Goal: Ask a question: Seek information or help from site administrators or community

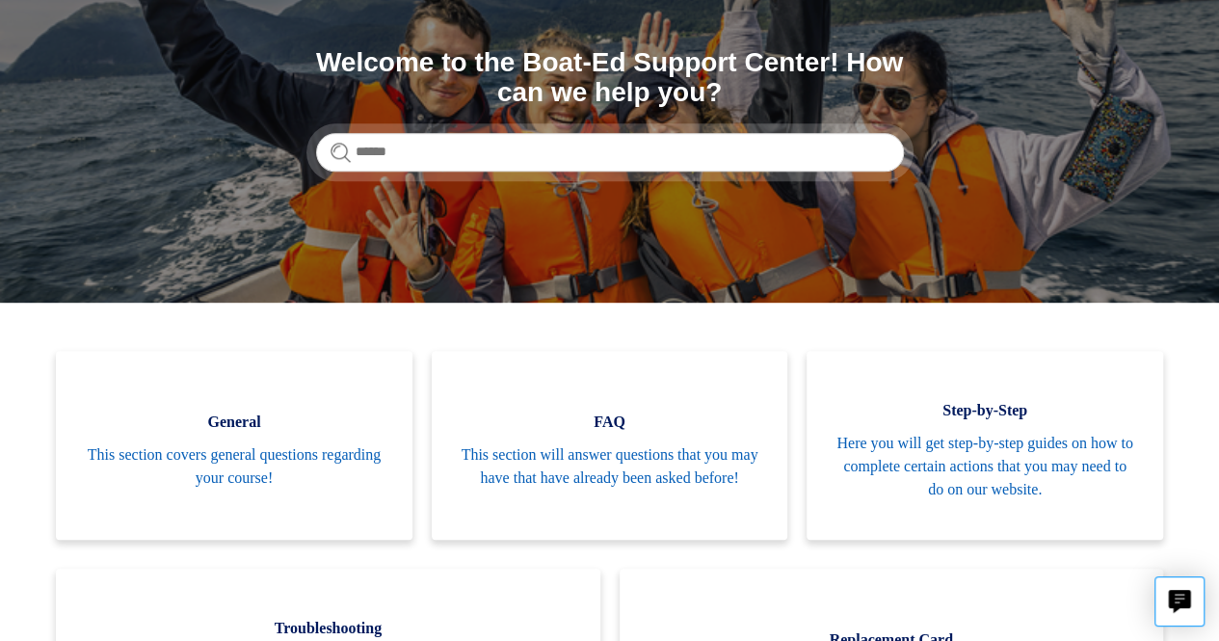
scroll to position [228, 0]
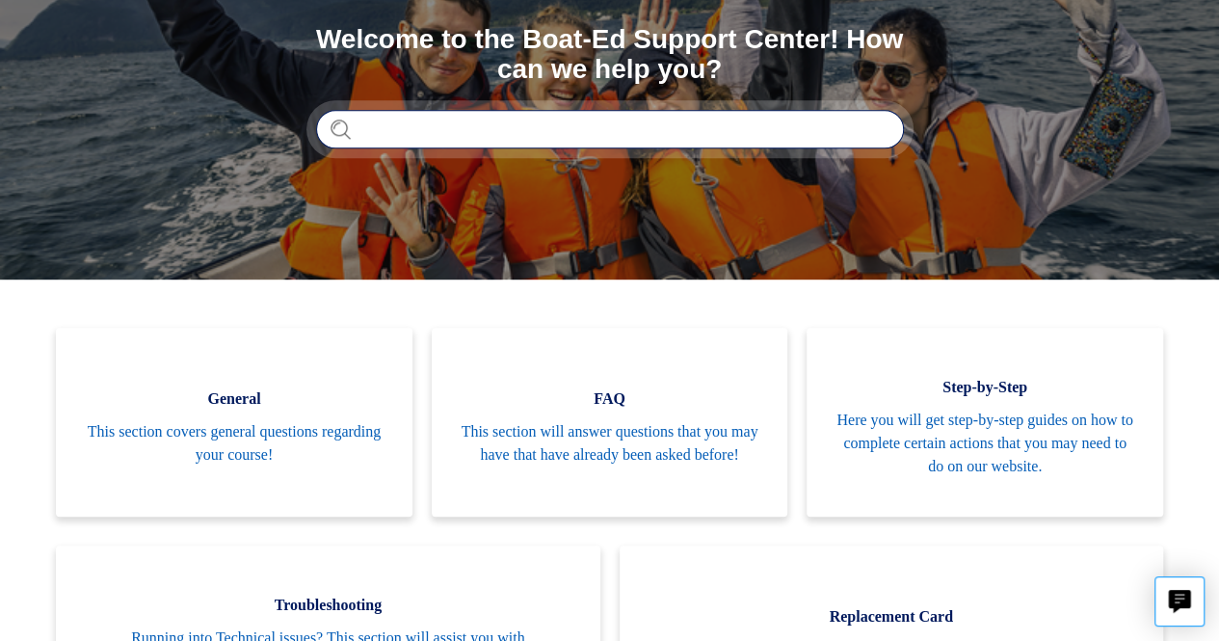
click at [405, 133] on input "Search" at bounding box center [610, 129] width 588 height 39
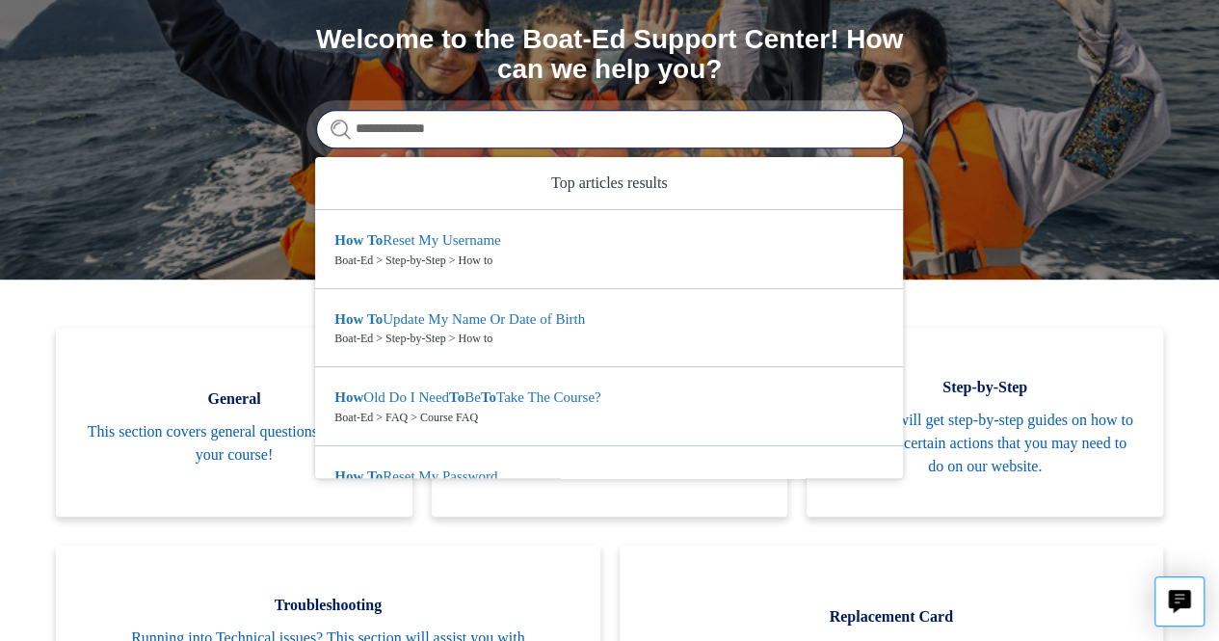
type input "**********"
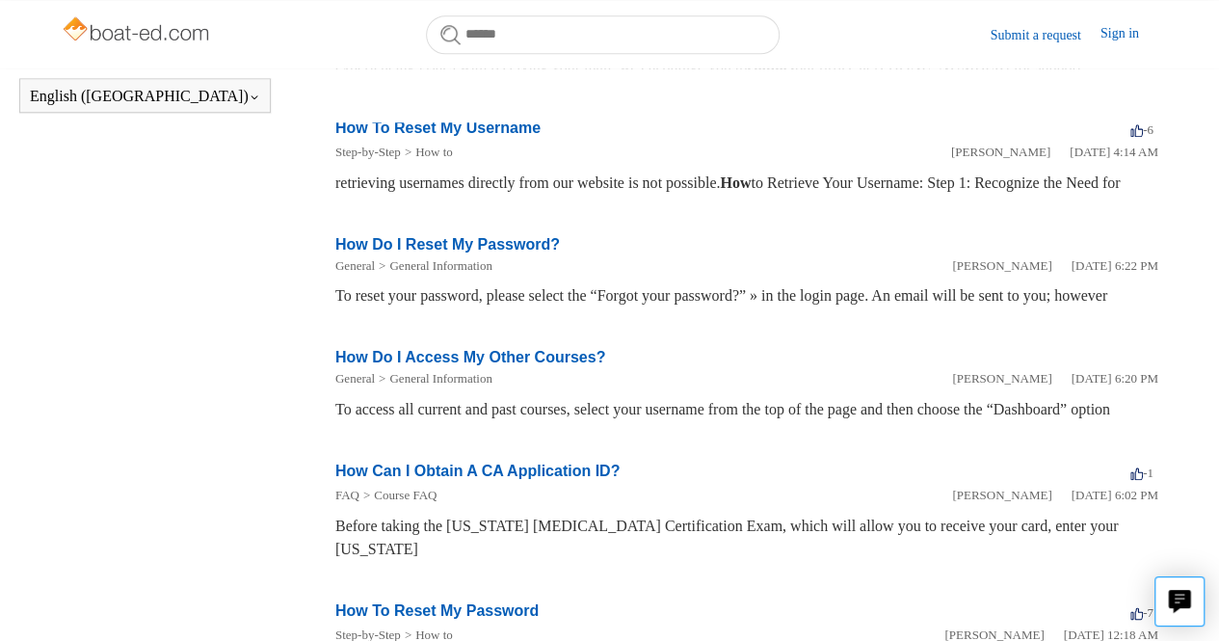
scroll to position [846, 0]
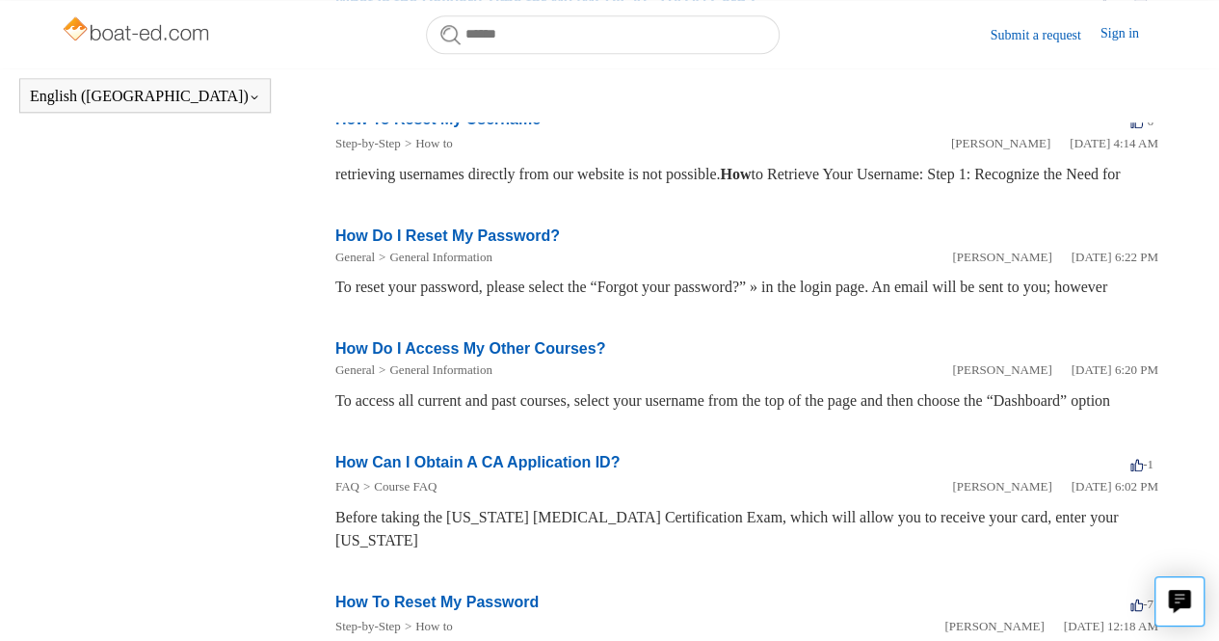
click at [347, 244] on link "How Do I Reset My Password?" at bounding box center [447, 236] width 225 height 16
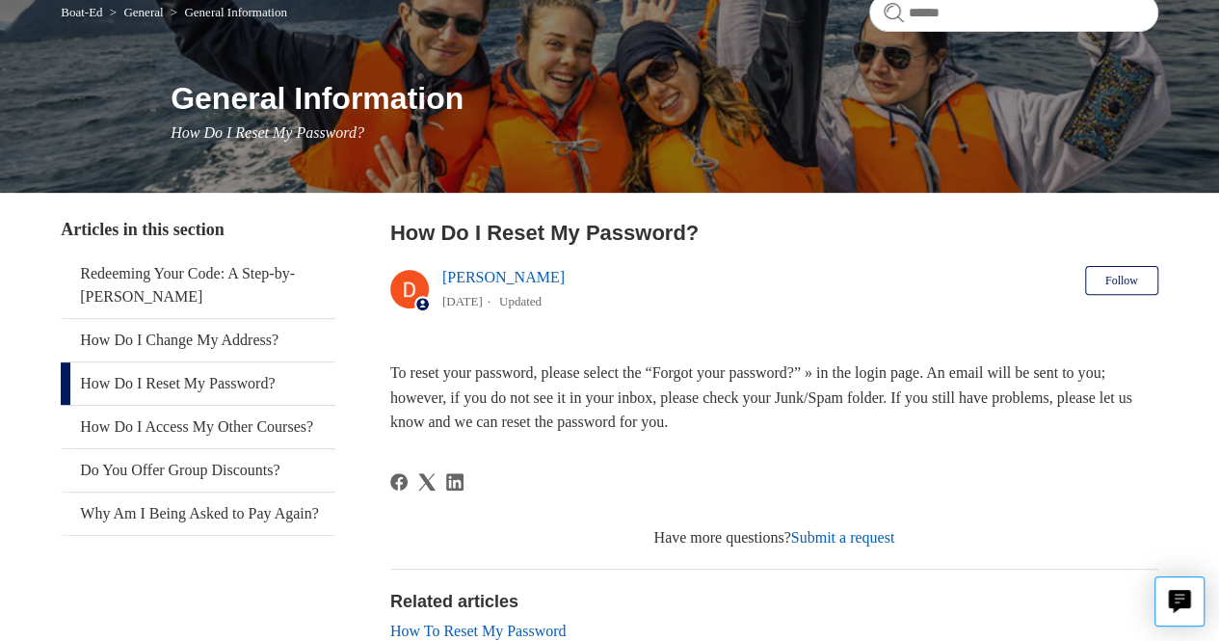
scroll to position [201, 0]
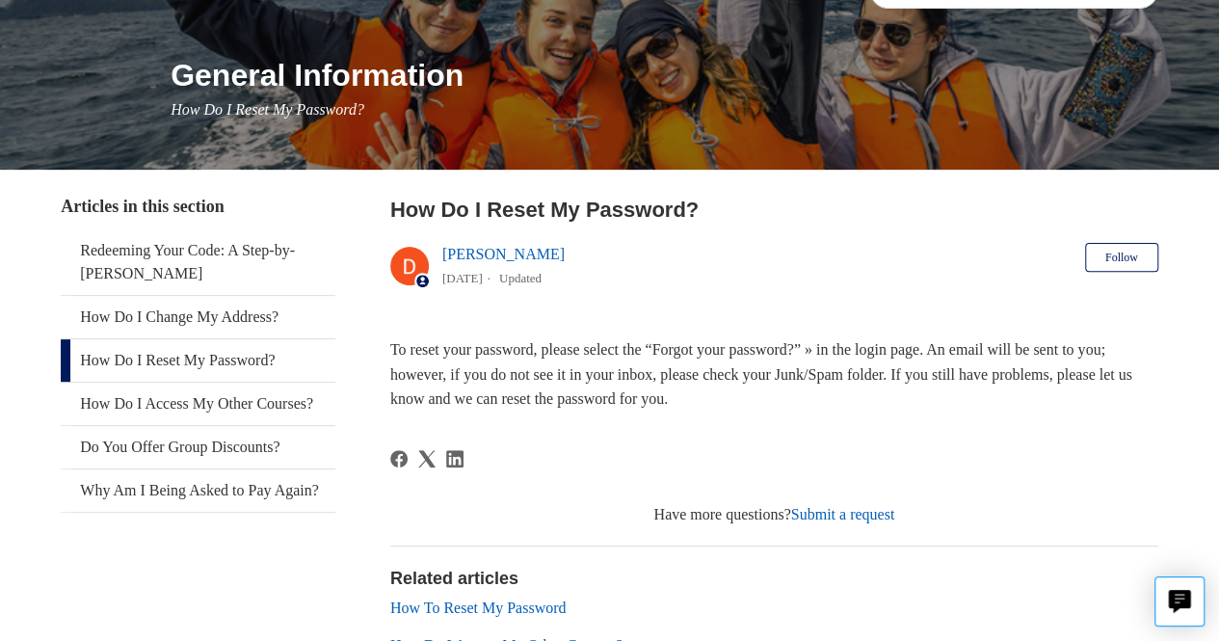
click at [1, 273] on main "Boat-Ed General General Information General Information How Do I Reset My Passw…" at bounding box center [609, 363] width 1219 height 882
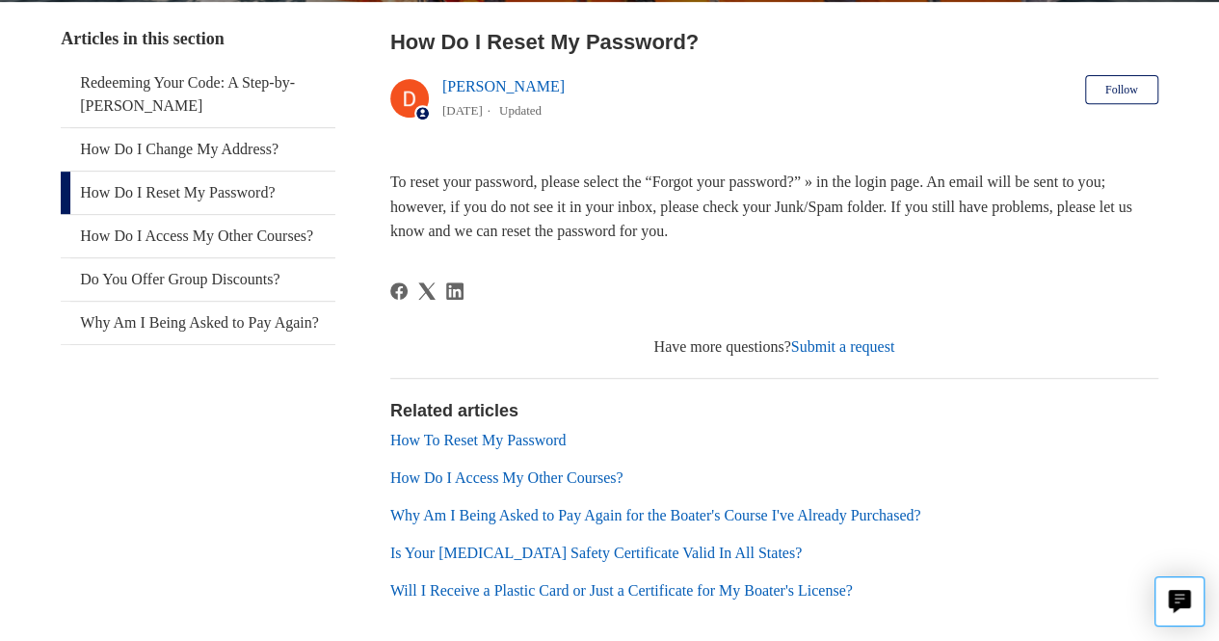
scroll to position [370, 0]
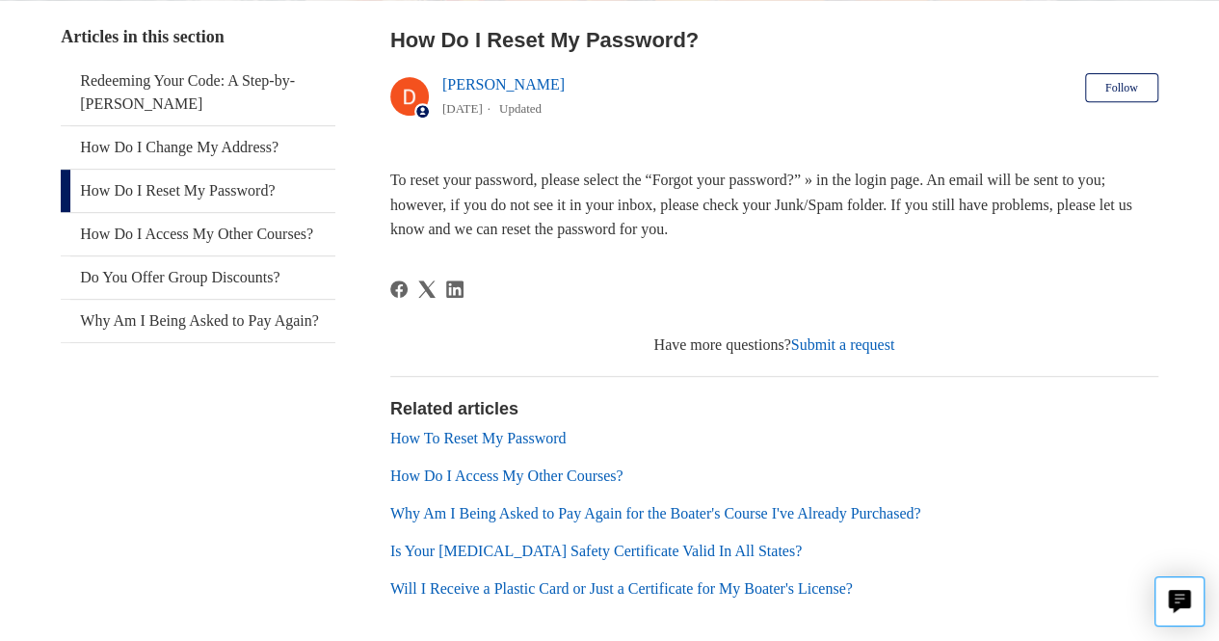
click at [817, 515] on link "Why Am I Being Asked to Pay Again for the Boater's Course I've Already Purchase…" at bounding box center [655, 513] width 531 height 16
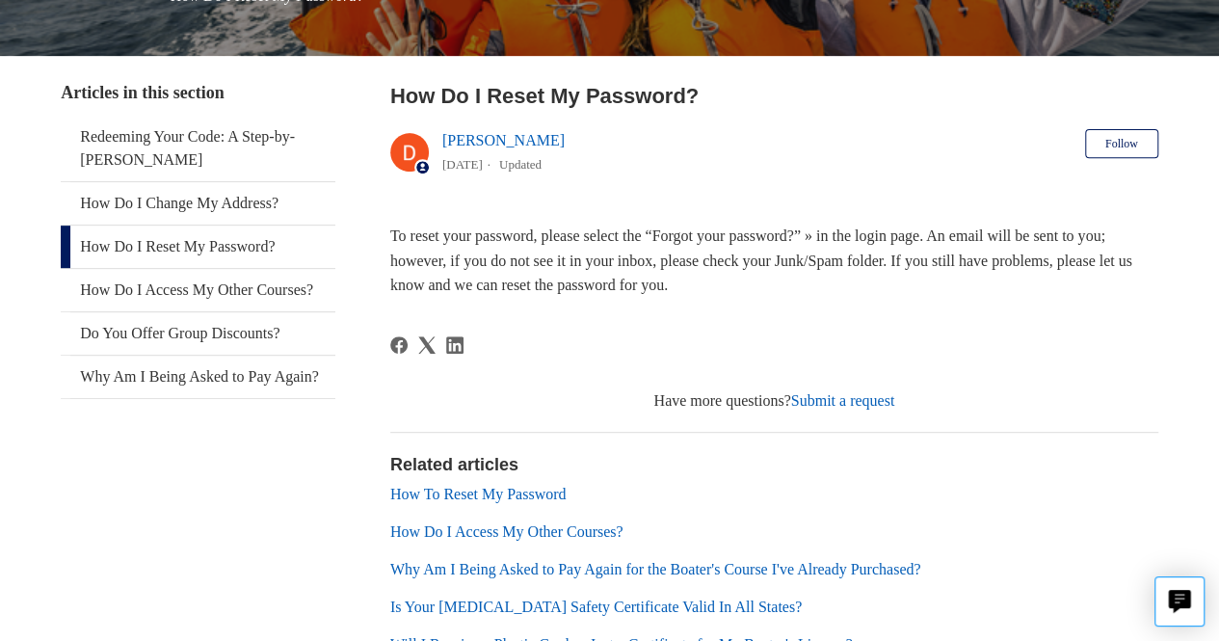
scroll to position [317, 0]
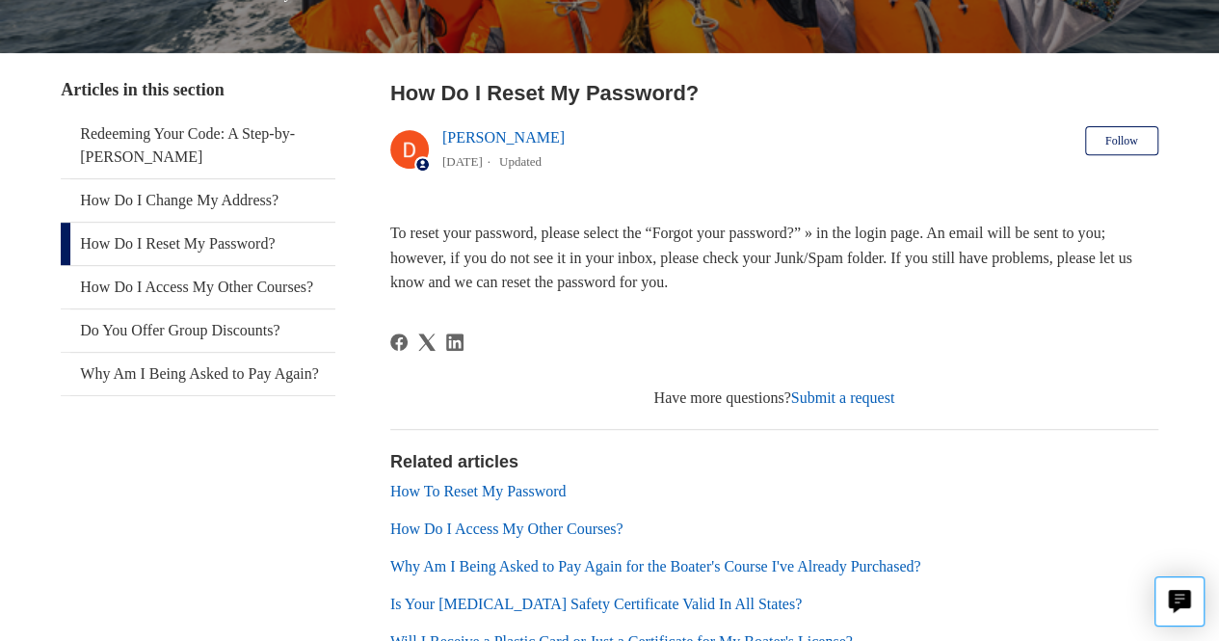
click at [896, 399] on link "Submit a request" at bounding box center [843, 397] width 104 height 16
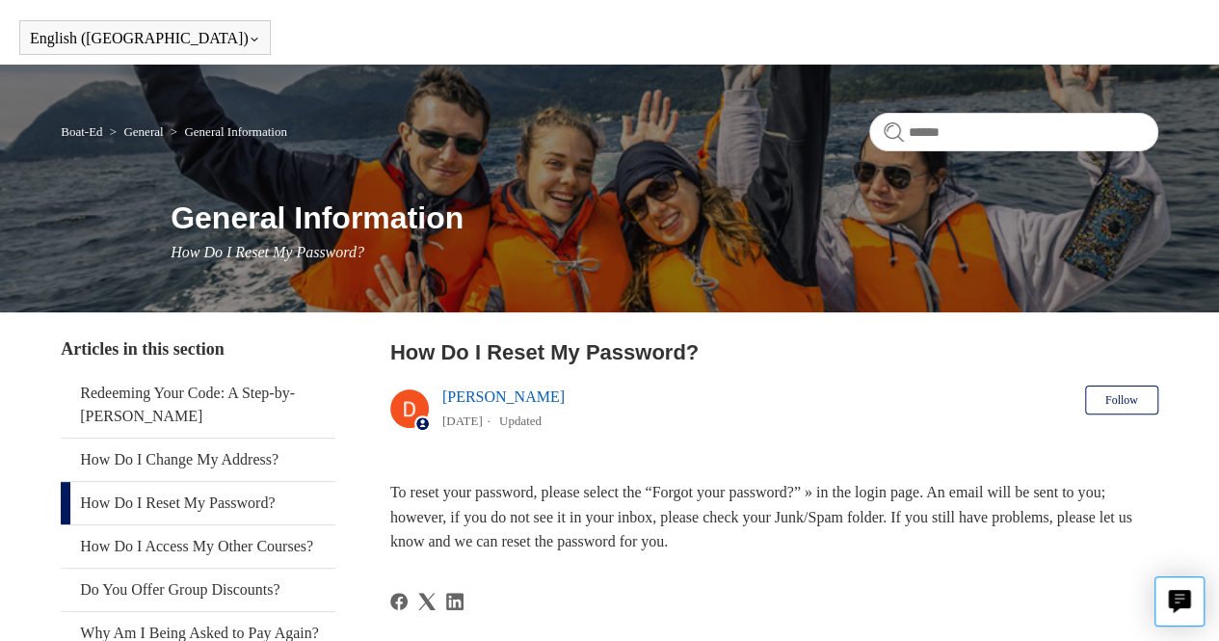
scroll to position [0, 0]
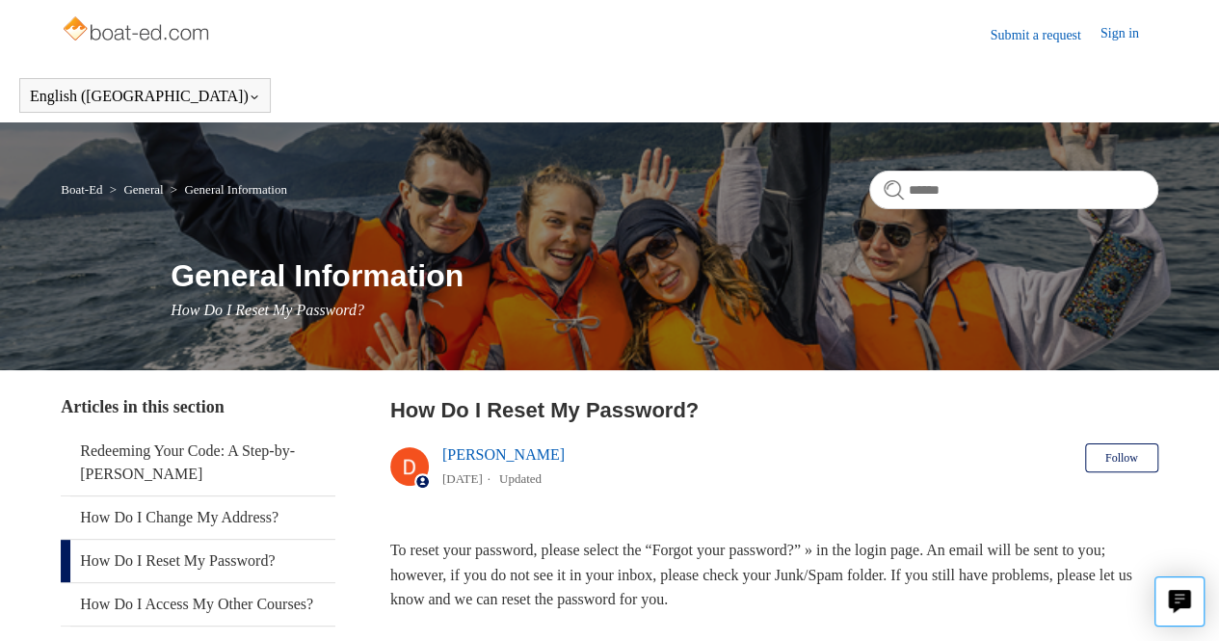
click at [1108, 38] on link "Sign in" at bounding box center [1130, 34] width 58 height 23
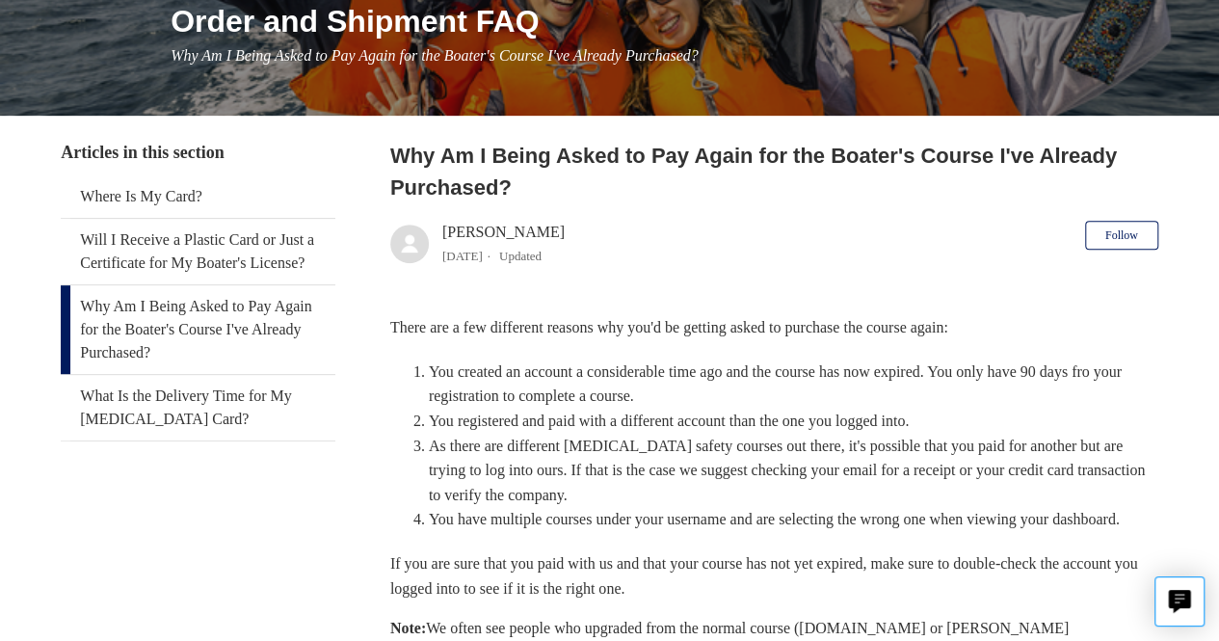
scroll to position [255, 0]
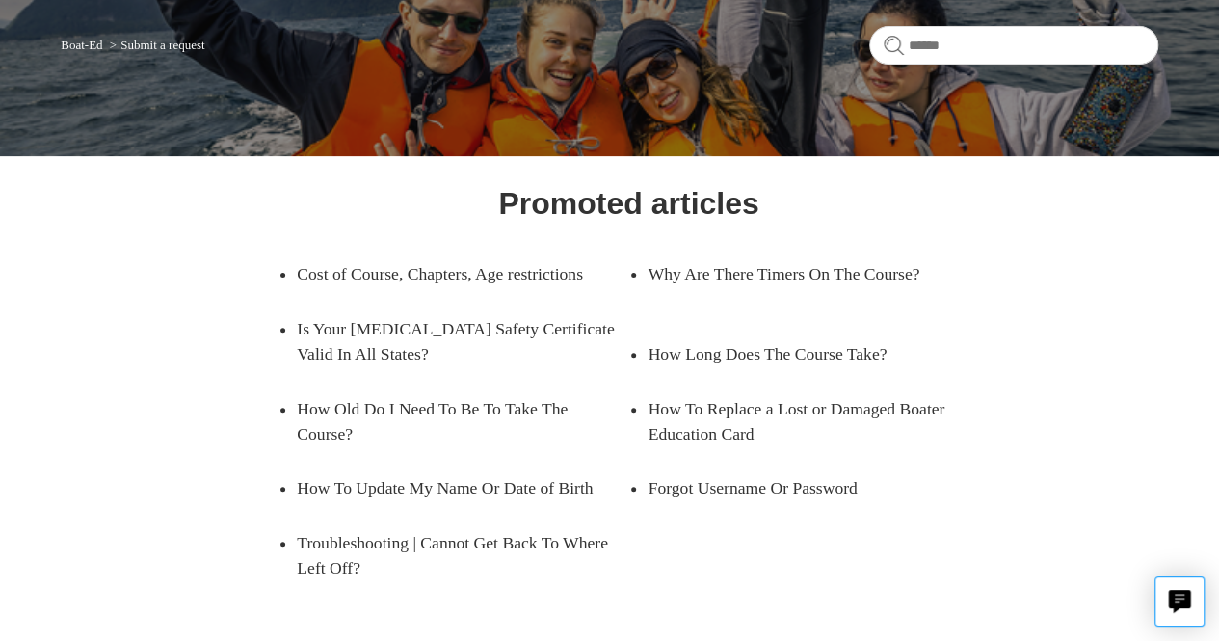
scroll to position [153, 0]
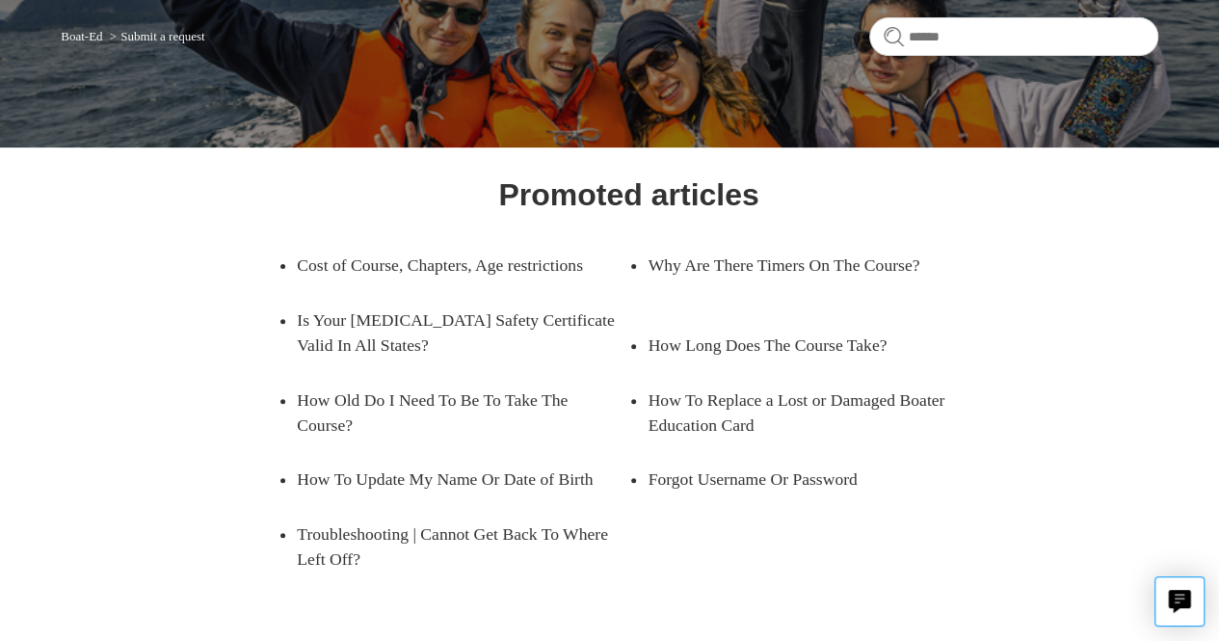
click at [171, 470] on div "Promoted articles Cost of Course, Chapters, Age restrictions Why Are There Time…" at bounding box center [610, 490] width 988 height 636
